Goal: Go to known website: Access a specific website the user already knows

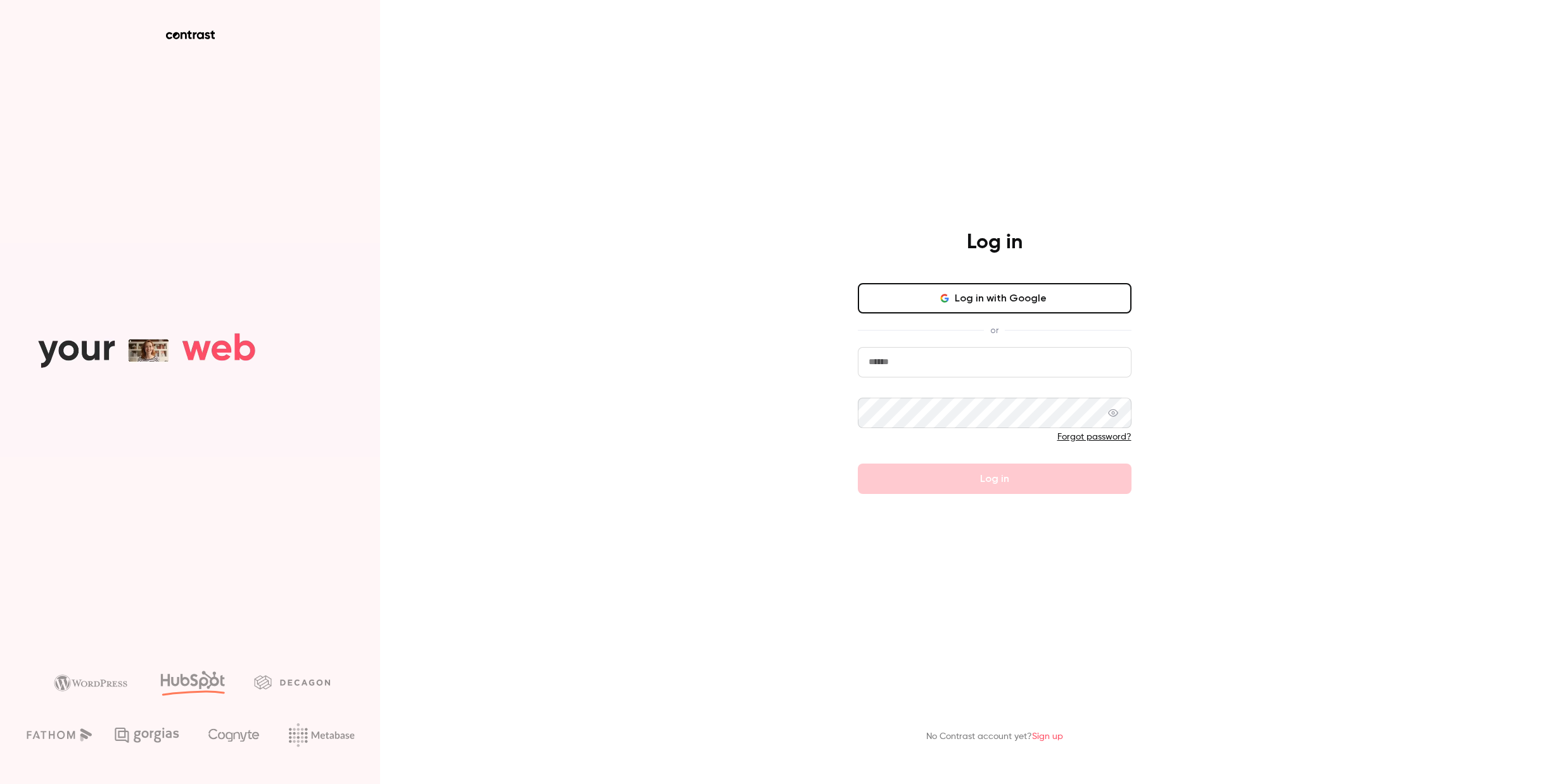
click at [1013, 297] on button "Log in with Google" at bounding box center [995, 298] width 274 height 31
